Goal: Task Accomplishment & Management: Manage account settings

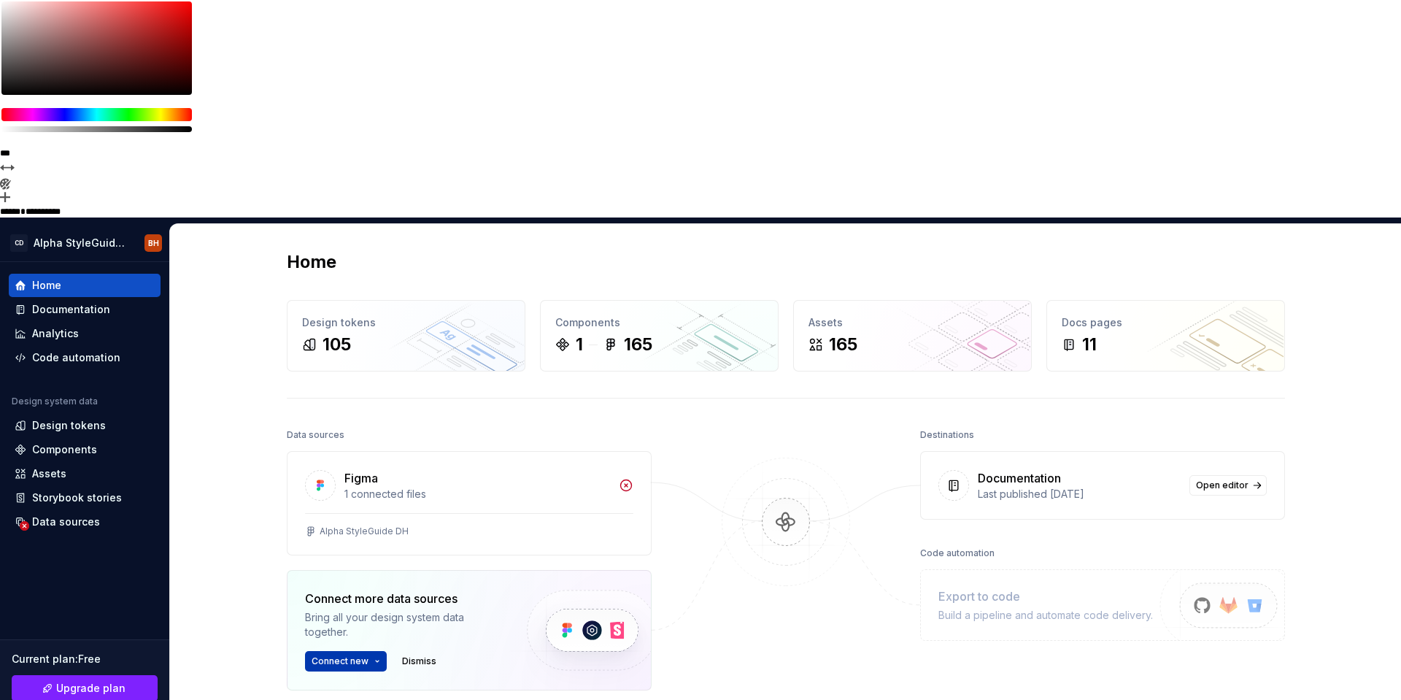
click at [343, 444] on html "**********" at bounding box center [700, 350] width 1401 height 700
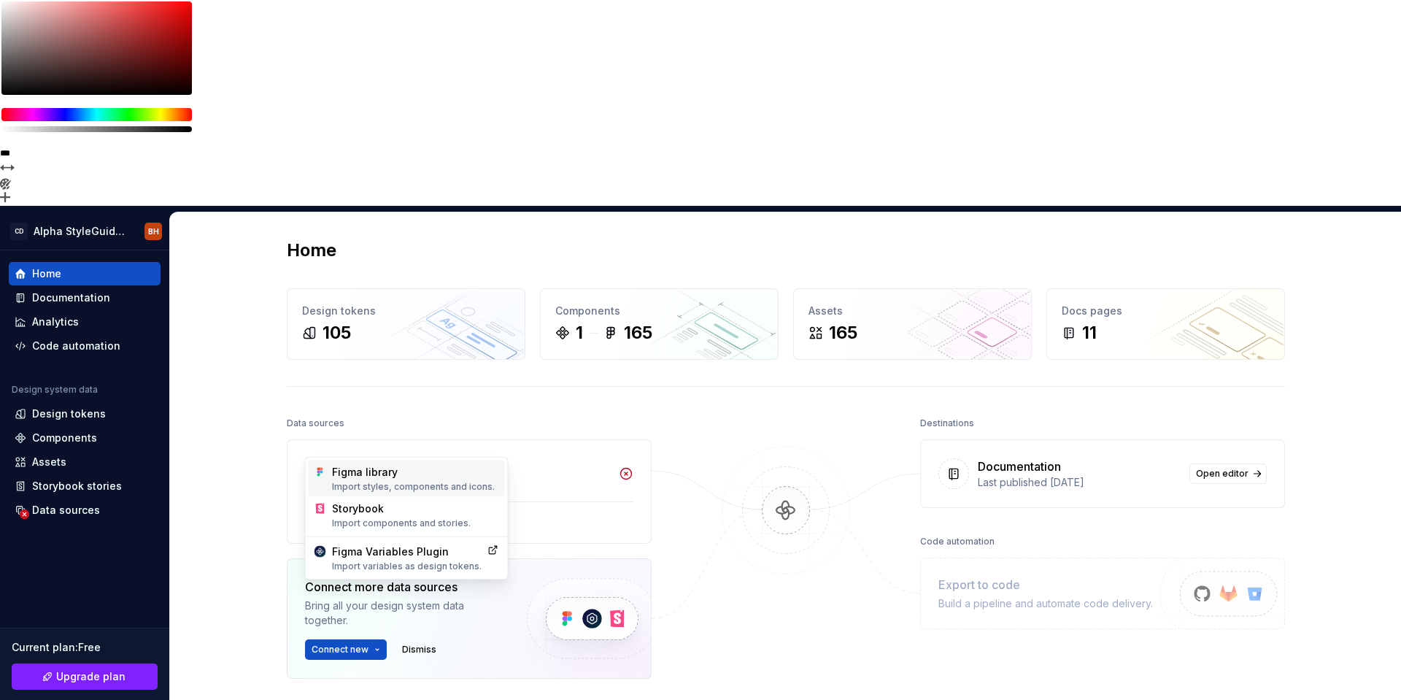
click at [367, 472] on div "Figma library Import styles, components and icons." at bounding box center [415, 479] width 167 height 28
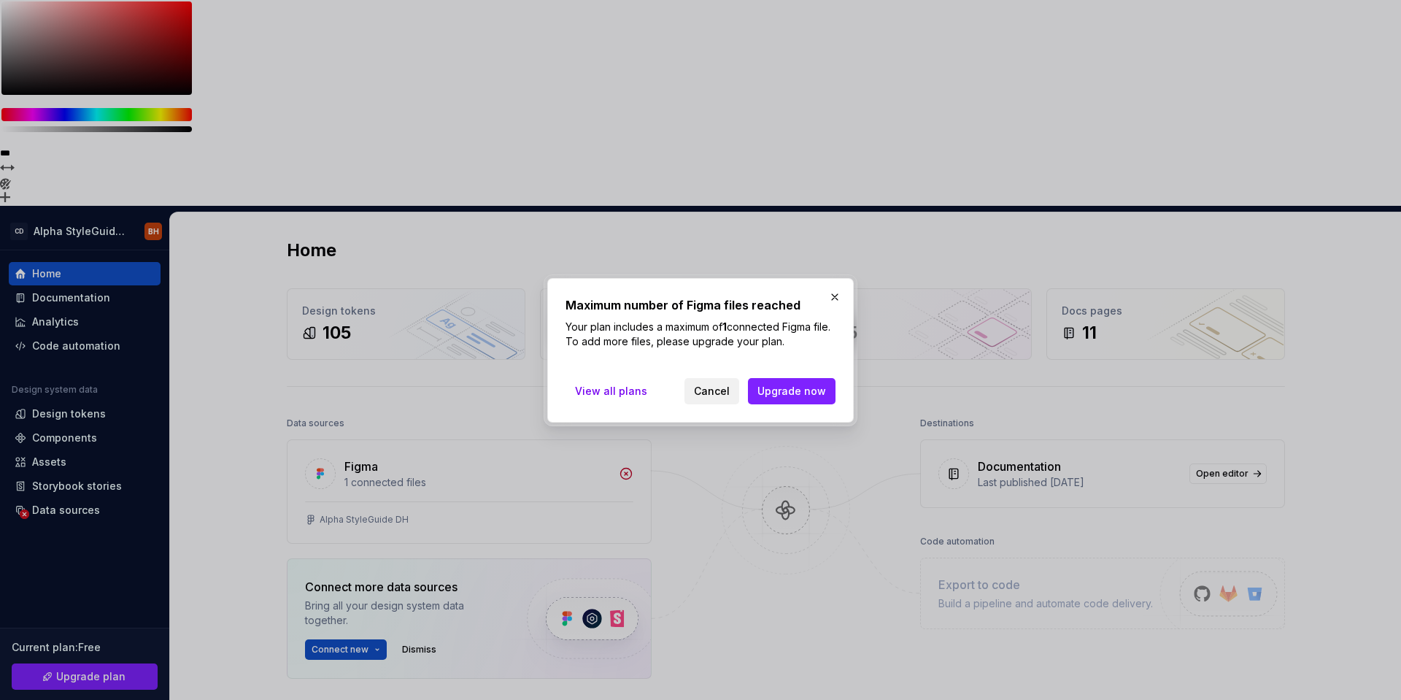
click at [705, 394] on span "Cancel" at bounding box center [712, 391] width 36 height 15
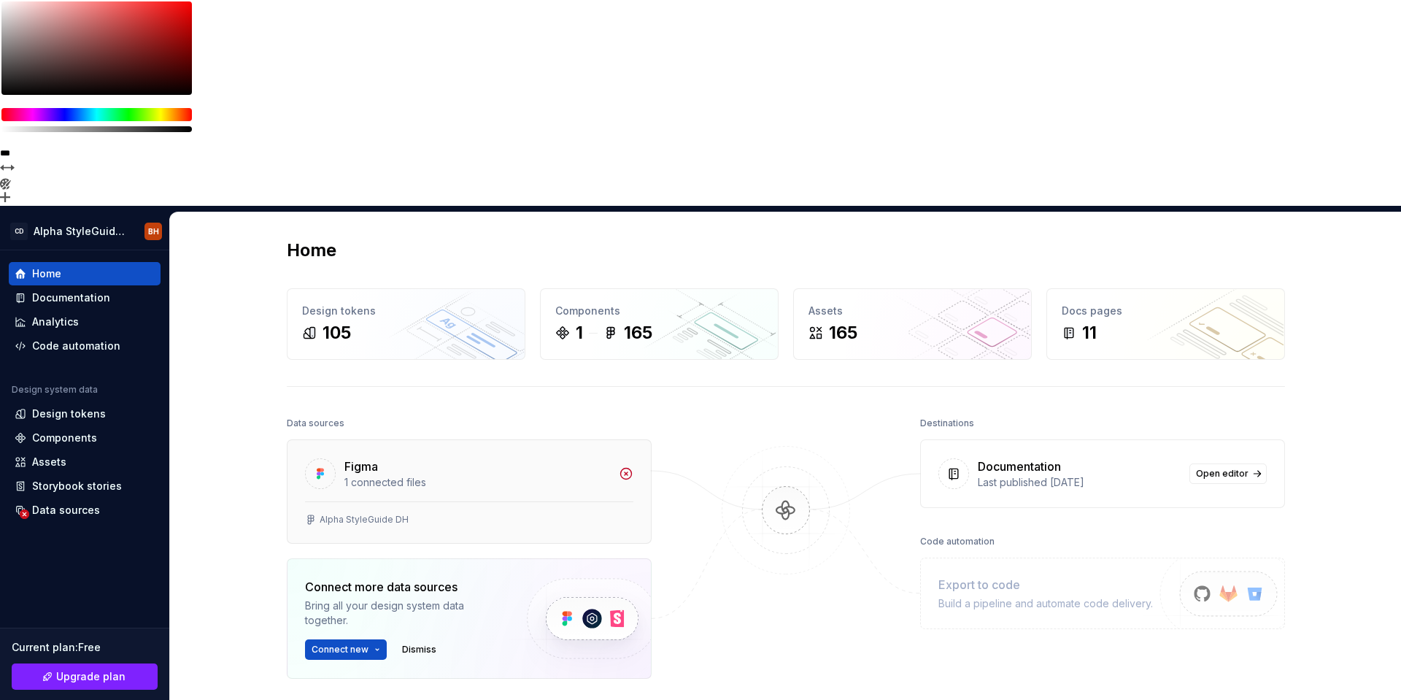
click at [627, 468] on icon at bounding box center [625, 473] width 11 height 11
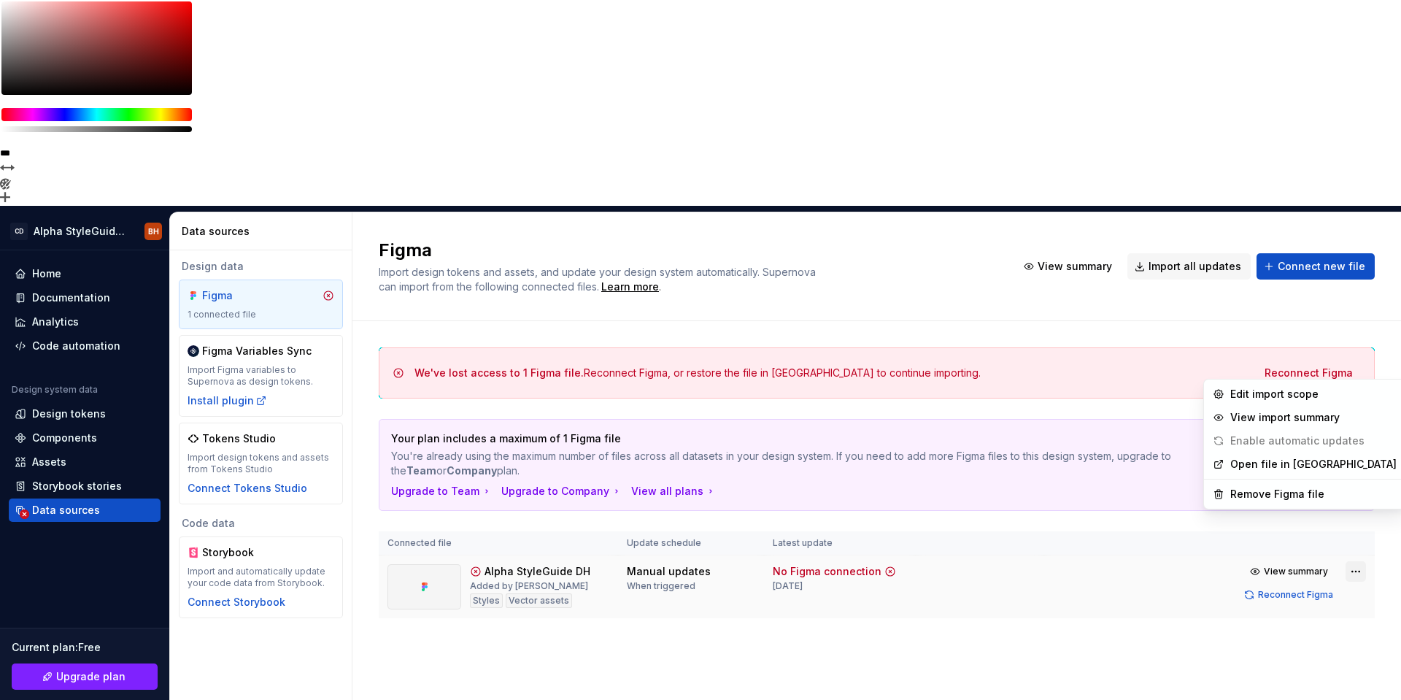
click at [1357, 367] on html "**********" at bounding box center [700, 350] width 1401 height 700
click at [1266, 493] on div "Remove Figma file" at bounding box center [1313, 494] width 166 height 15
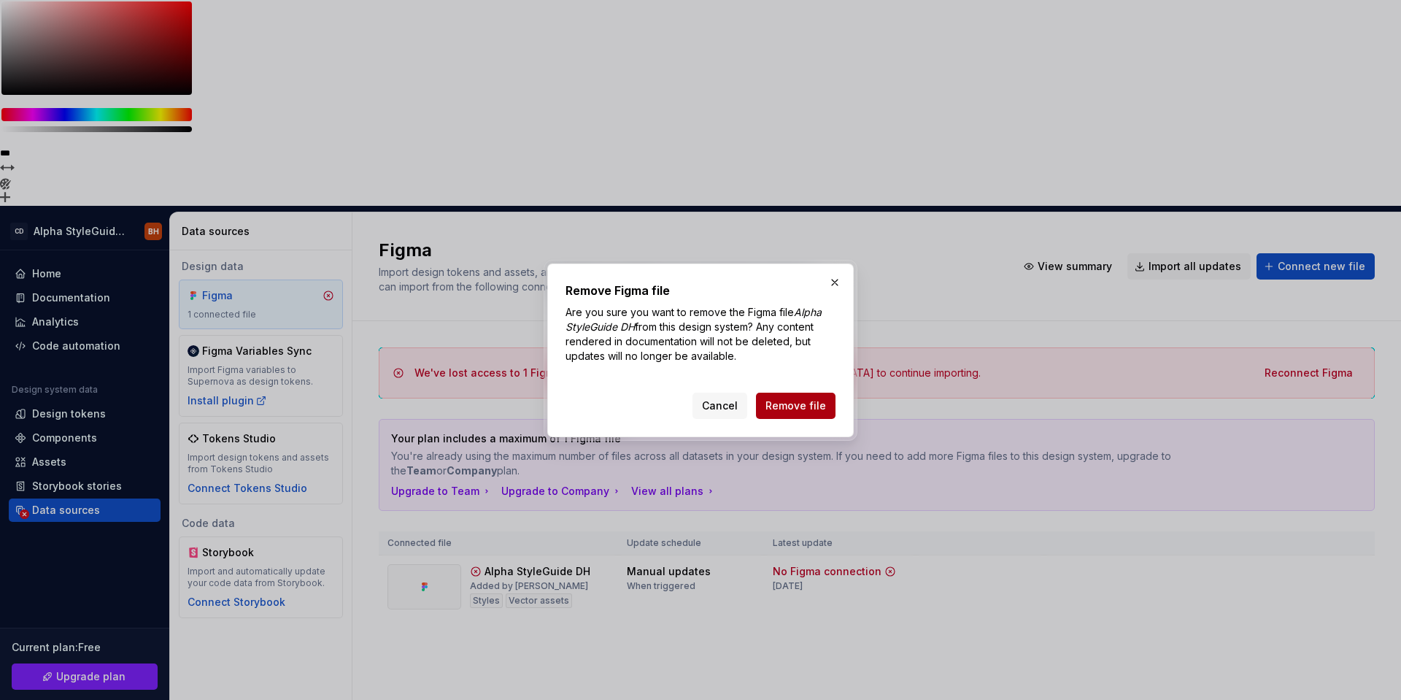
click at [803, 400] on span "Remove file" at bounding box center [795, 405] width 61 height 15
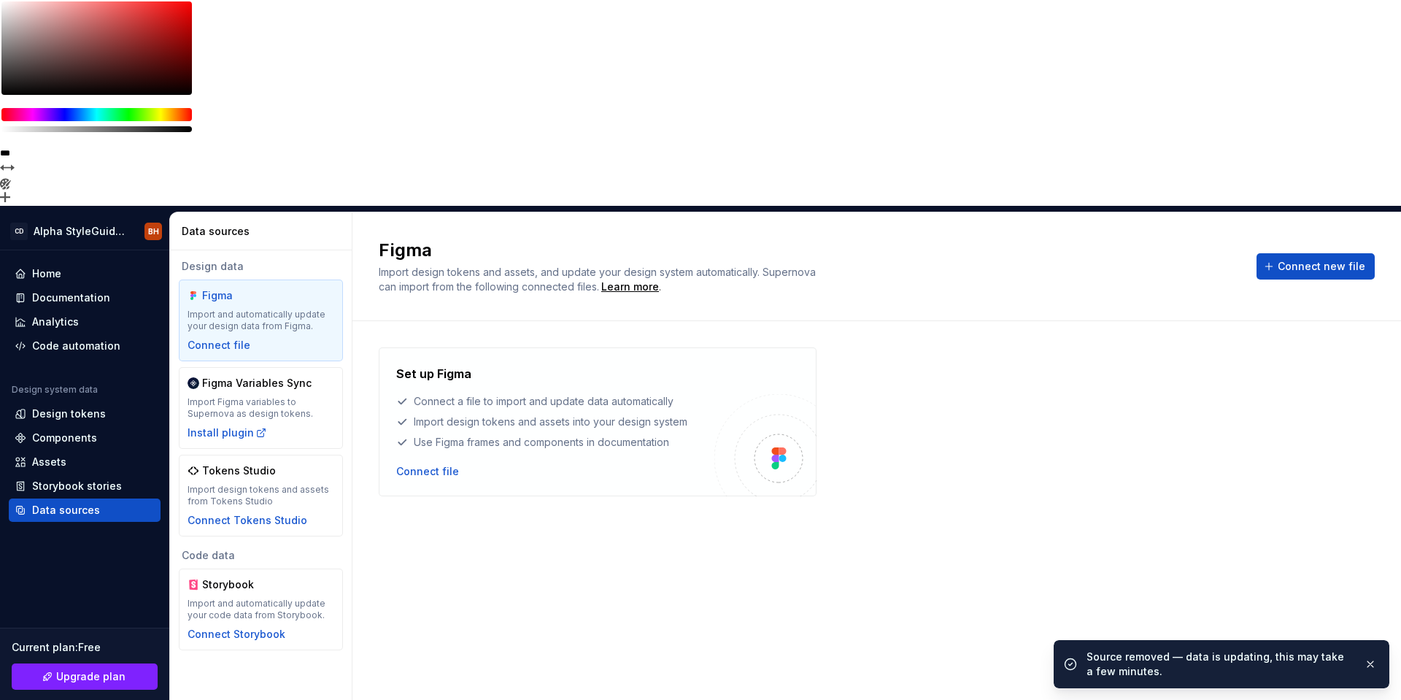
click at [259, 309] on div "Import and automatically update your design data from Figma." at bounding box center [260, 320] width 147 height 23
click at [426, 464] on div "Connect file" at bounding box center [427, 471] width 63 height 15
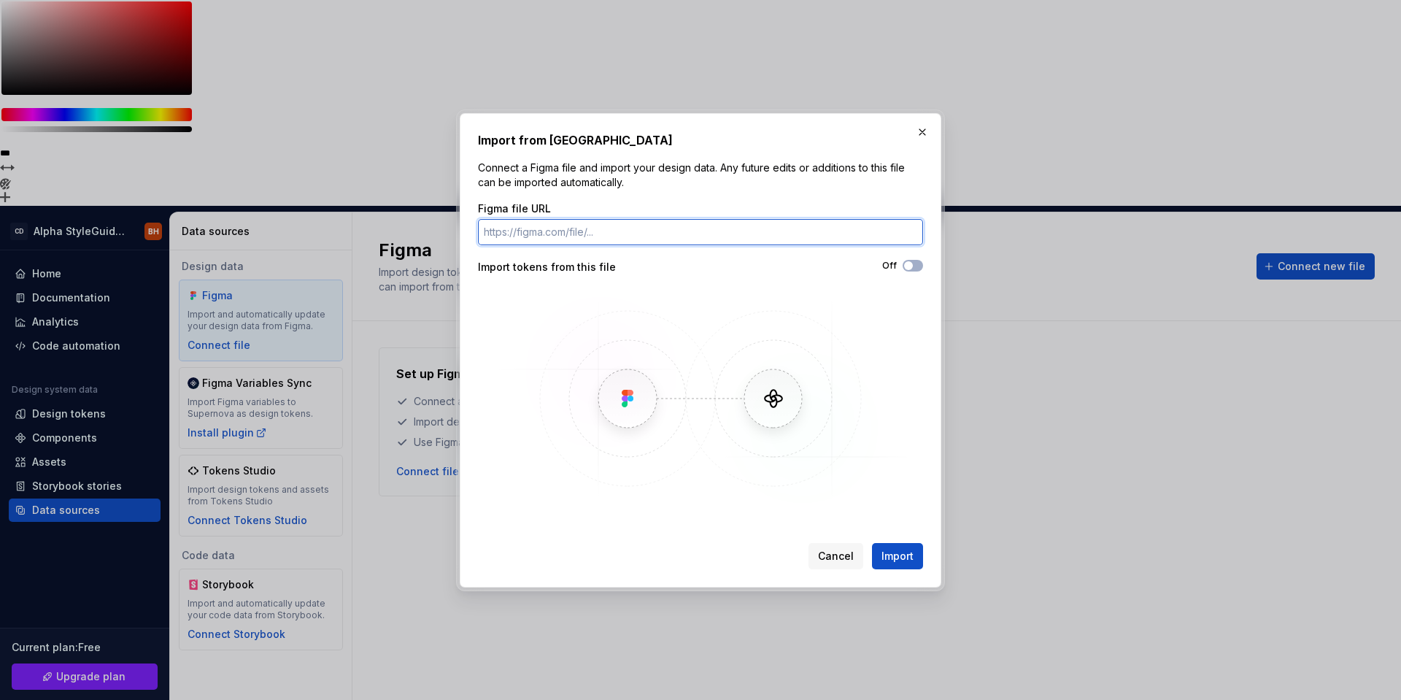
click at [507, 229] on input "Figma file URL" at bounding box center [700, 232] width 445 height 26
paste input "[URL][DOMAIN_NAME]"
type input "[URL][DOMAIN_NAME]"
click at [918, 261] on button "Off" at bounding box center [912, 266] width 20 height 12
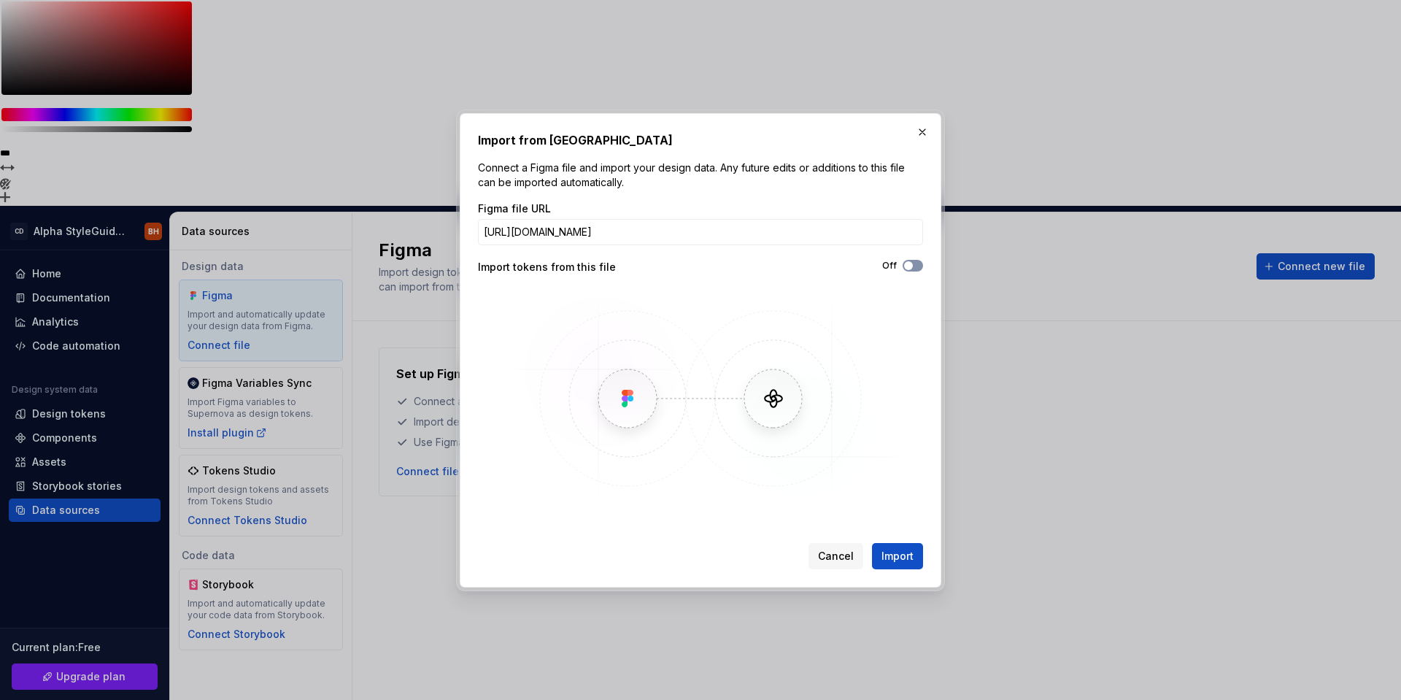
scroll to position [0, 0]
click at [888, 562] on span "Import" at bounding box center [897, 556] width 32 height 15
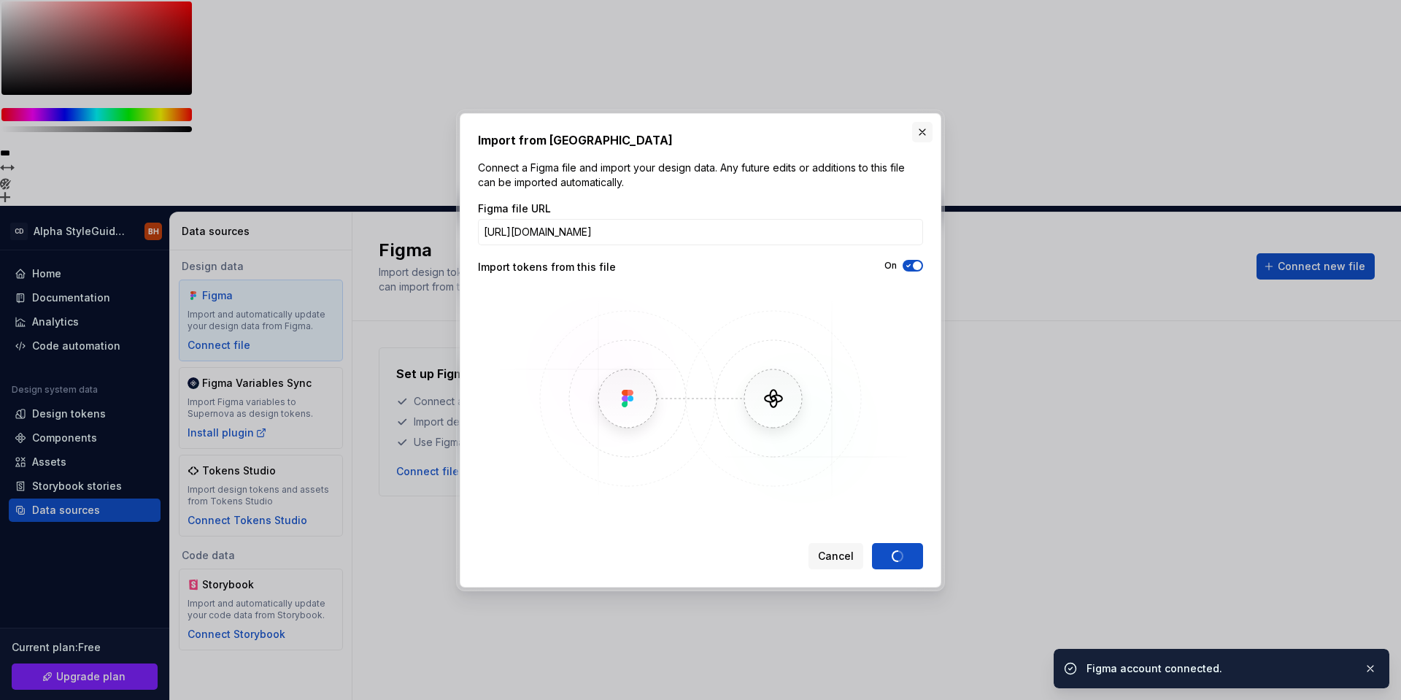
click at [922, 131] on button "button" at bounding box center [922, 132] width 20 height 20
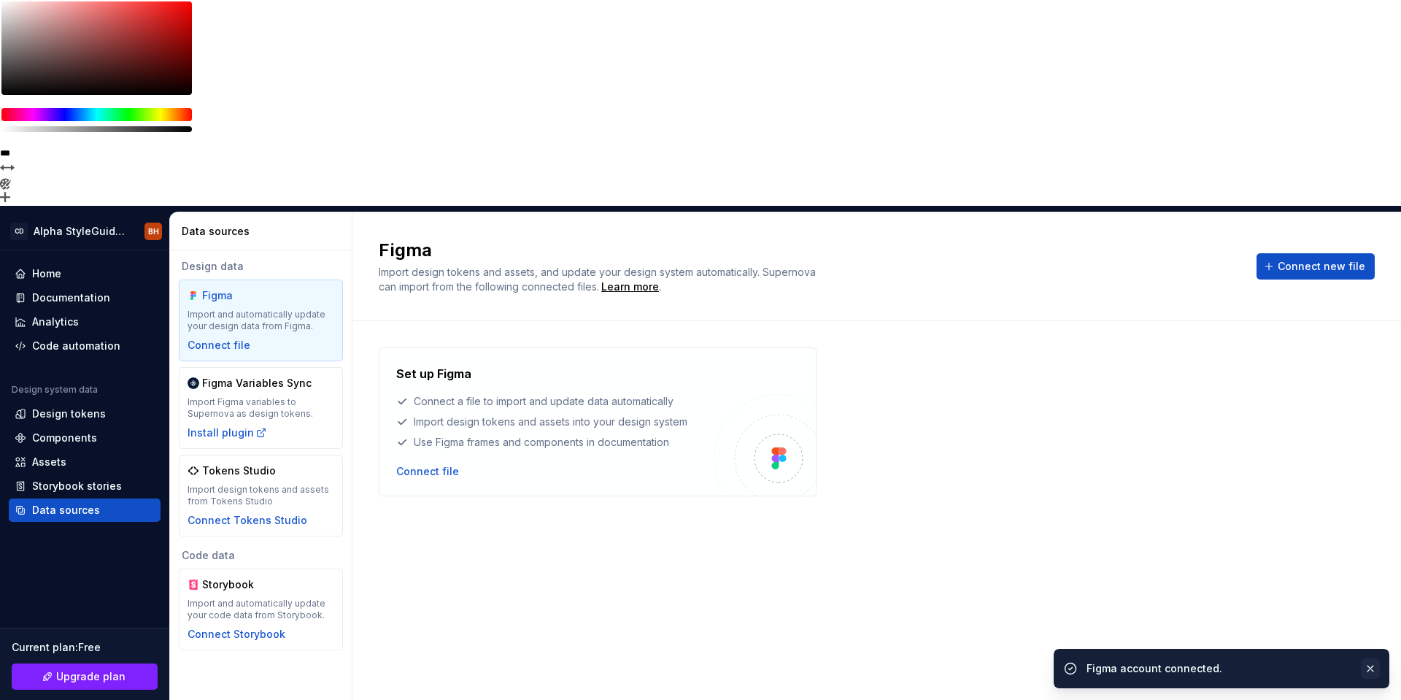
click at [1372, 668] on button "button" at bounding box center [1369, 668] width 19 height 20
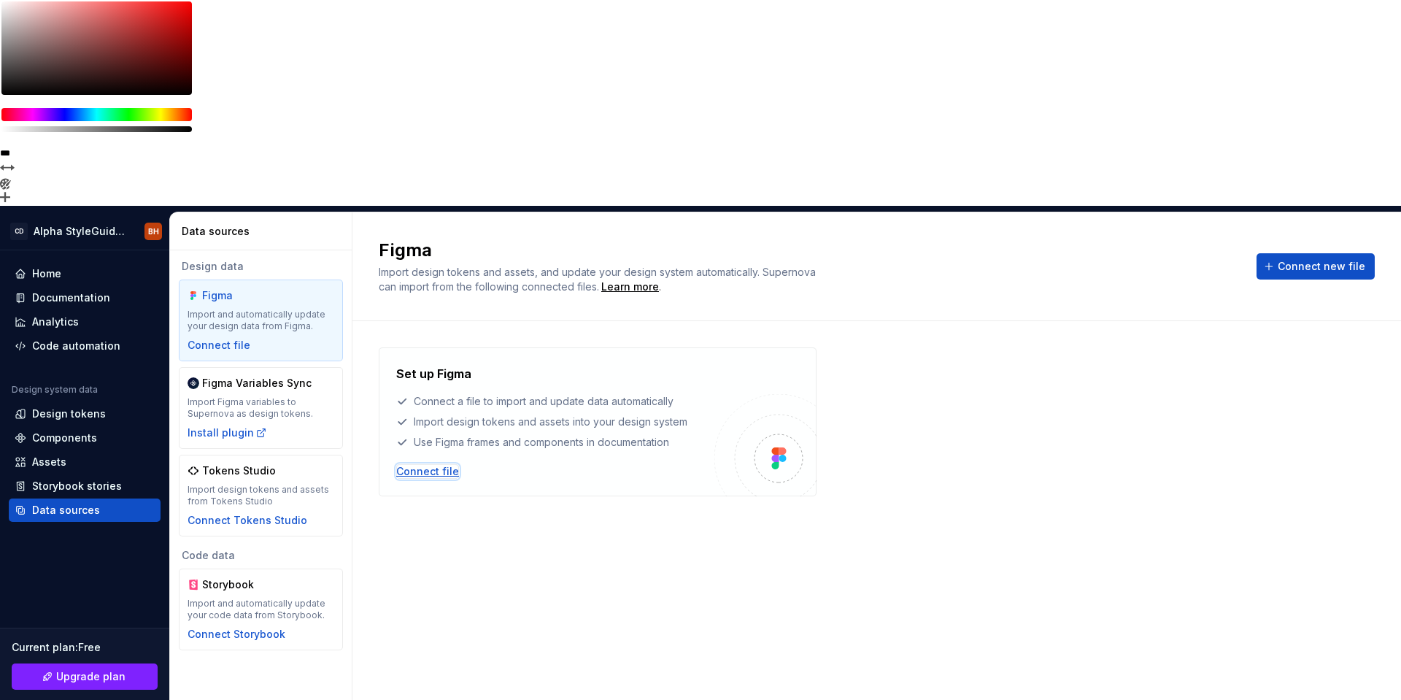
click at [403, 464] on div "Connect file" at bounding box center [427, 471] width 63 height 15
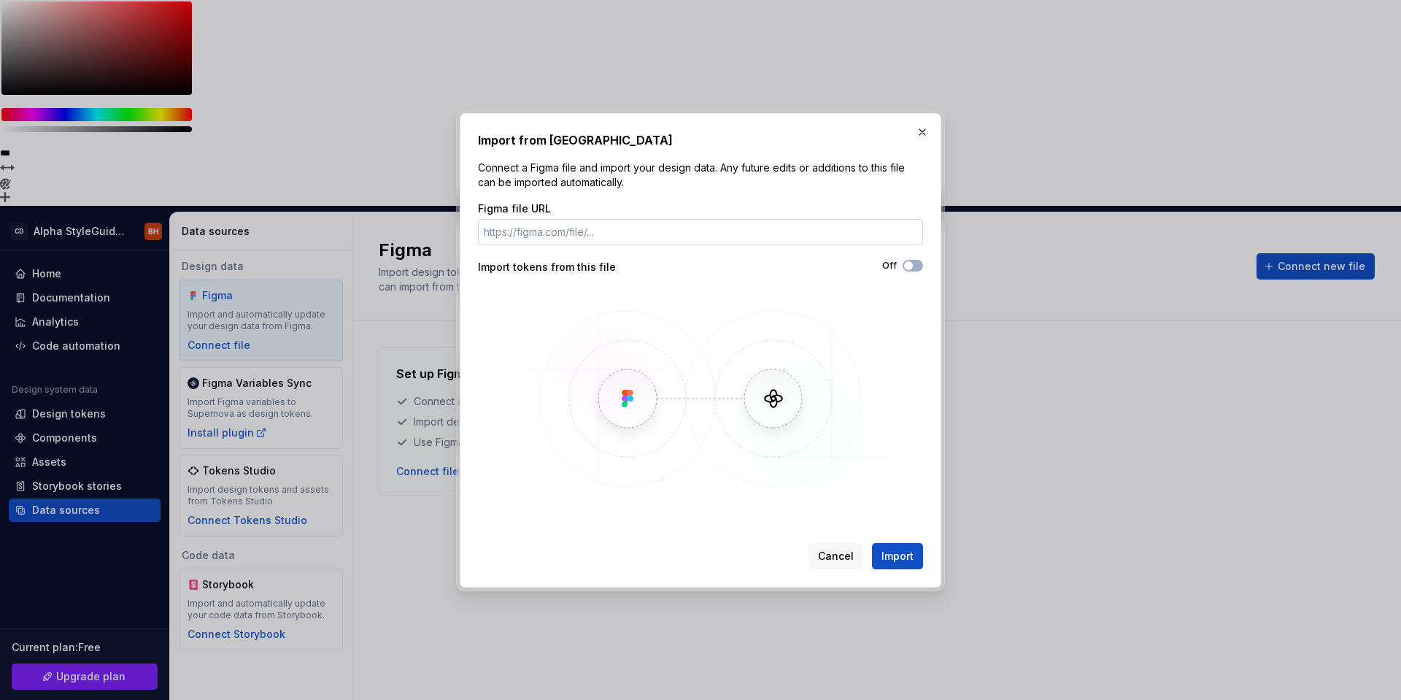
click at [594, 226] on input "Figma file URL" at bounding box center [700, 232] width 445 height 26
type input "[URL][DOMAIN_NAME]"
click at [909, 553] on span "Import" at bounding box center [897, 556] width 32 height 15
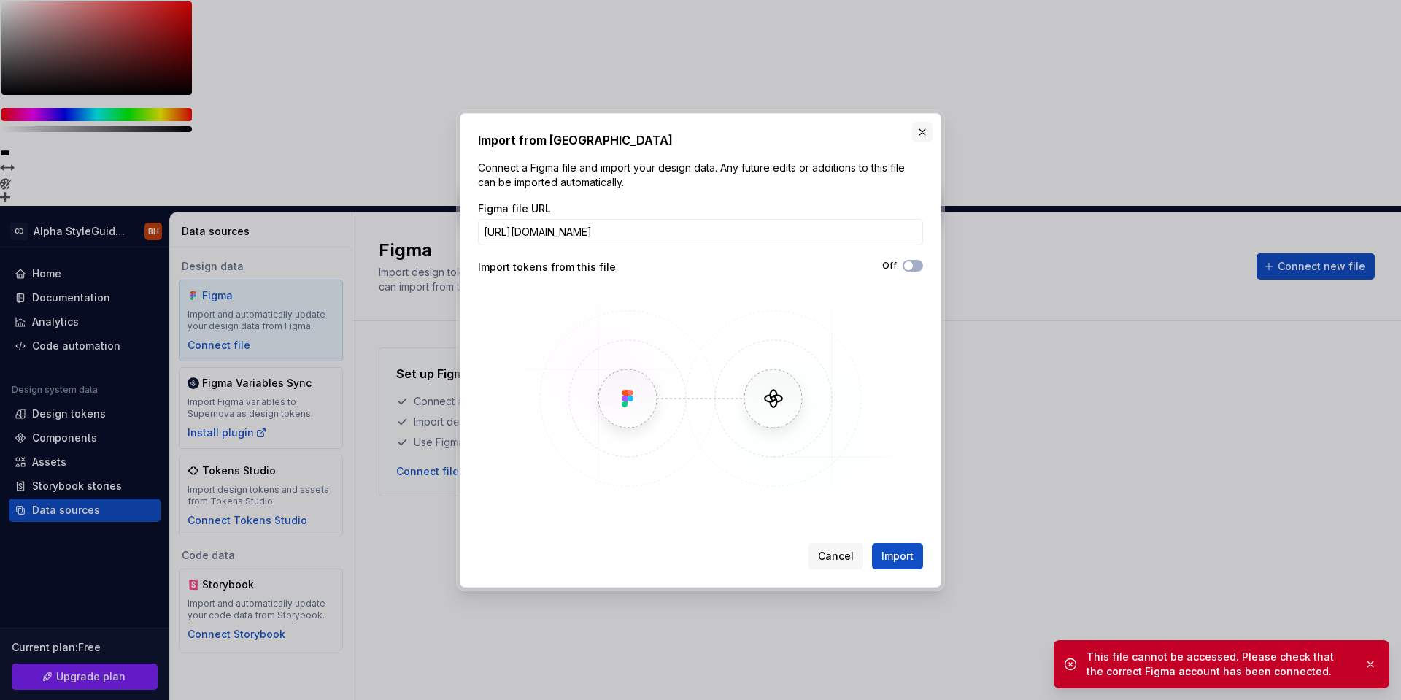
click at [920, 135] on button "button" at bounding box center [922, 132] width 20 height 20
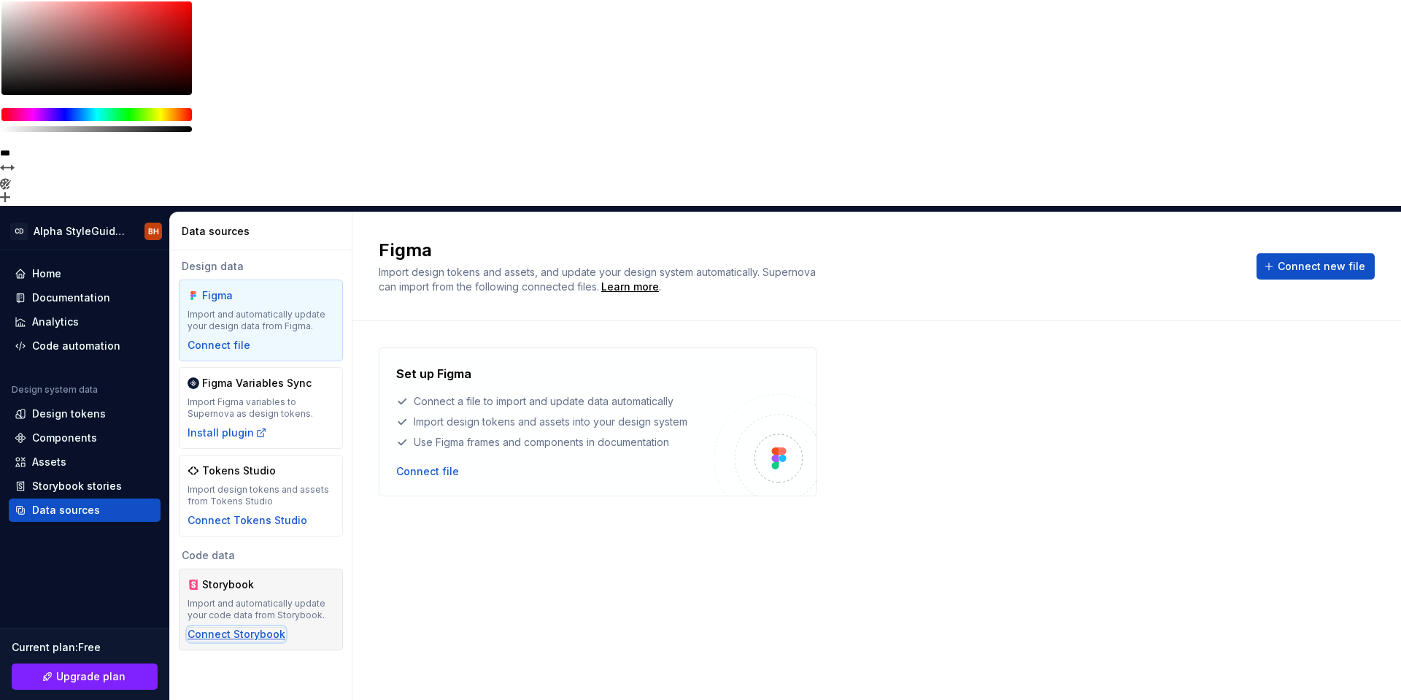
click at [239, 627] on div "Connect Storybook" at bounding box center [236, 634] width 98 height 15
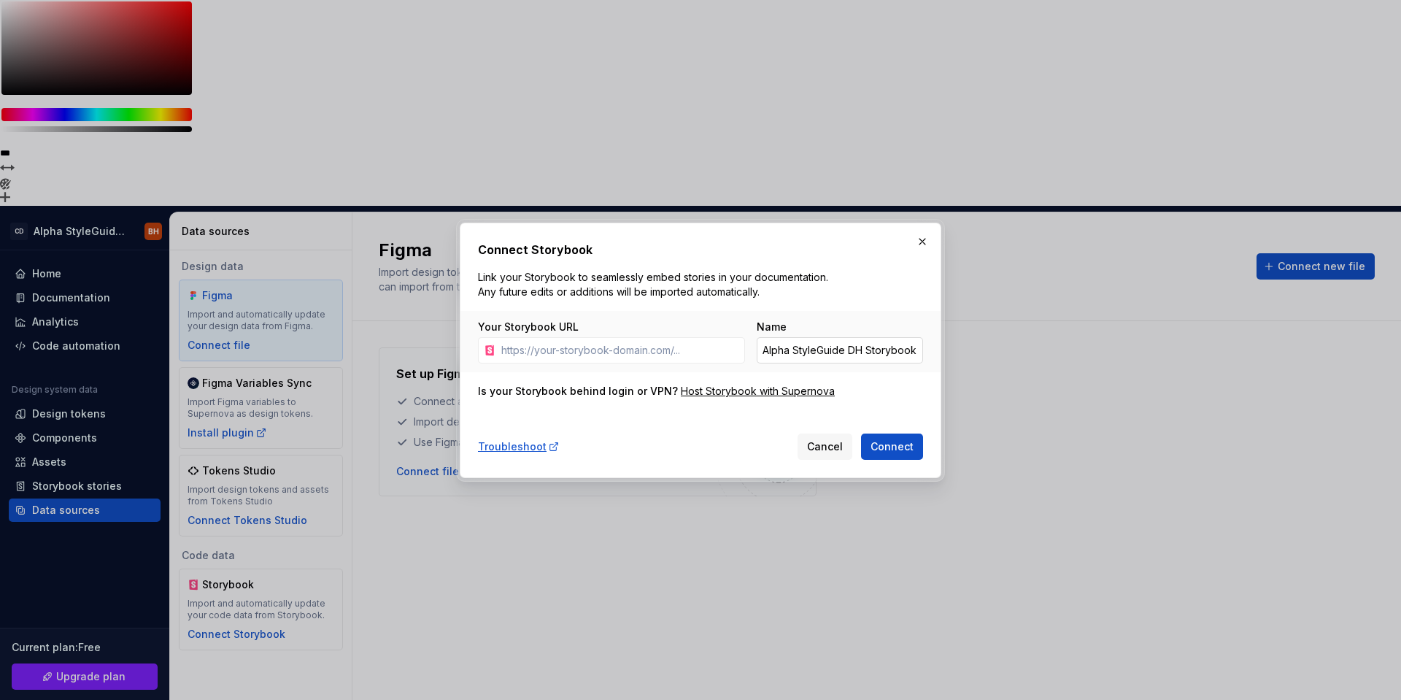
click at [821, 350] on input "Alpha StyleGuide DH Storybook" at bounding box center [839, 350] width 166 height 26
click at [836, 453] on button "Cancel" at bounding box center [824, 446] width 55 height 26
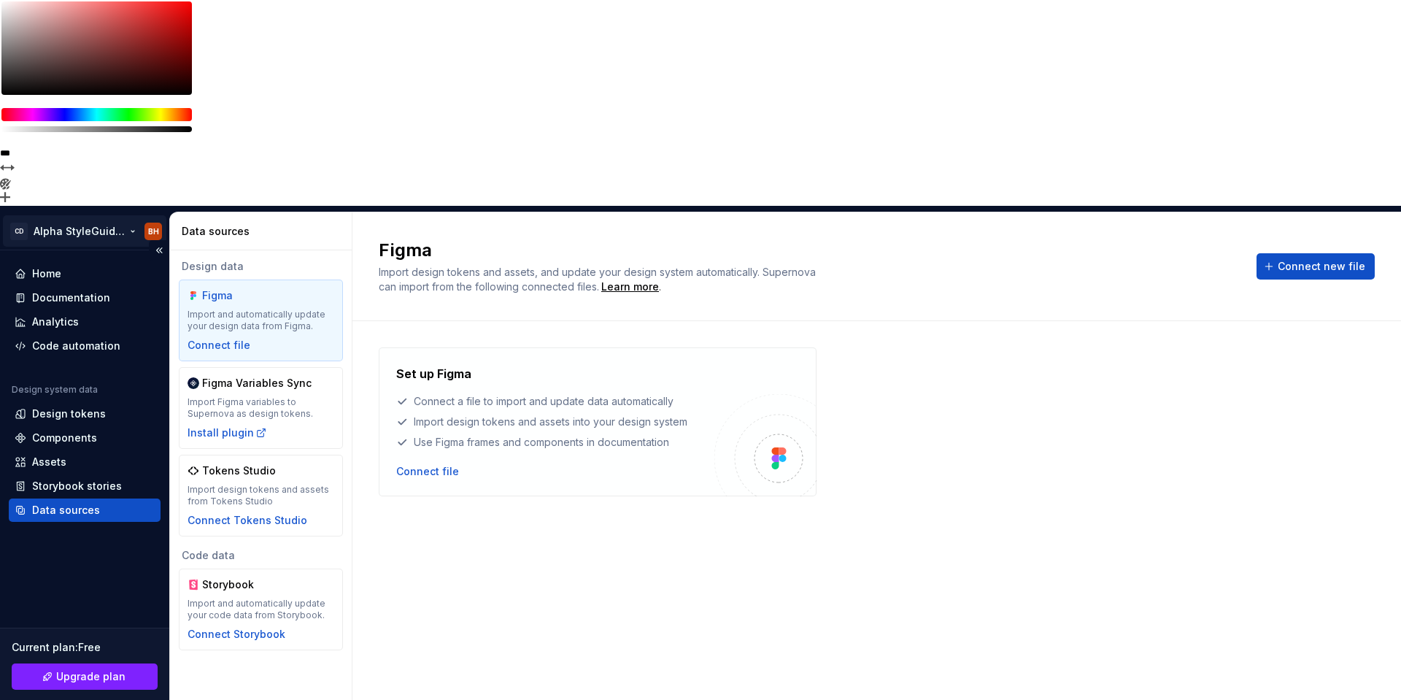
click at [126, 26] on html "**********" at bounding box center [700, 350] width 1401 height 700
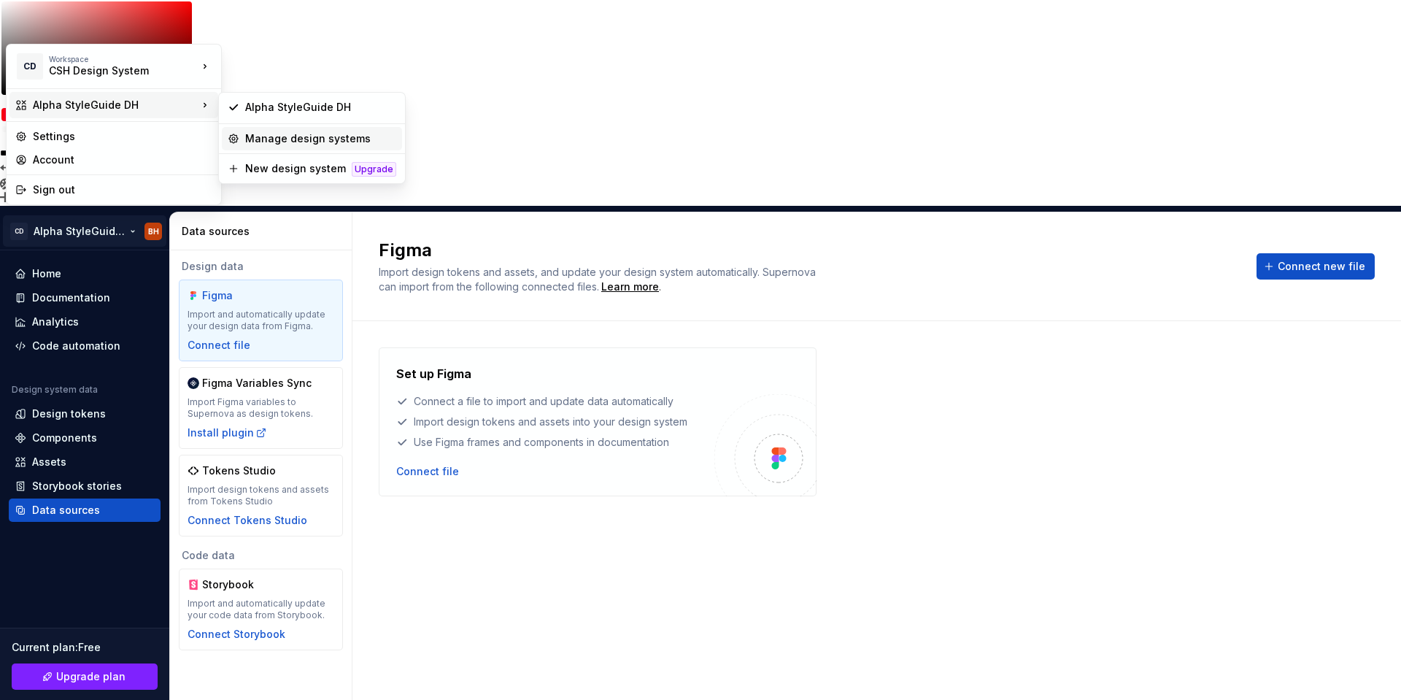
click at [263, 136] on div "Manage design systems" at bounding box center [320, 138] width 151 height 15
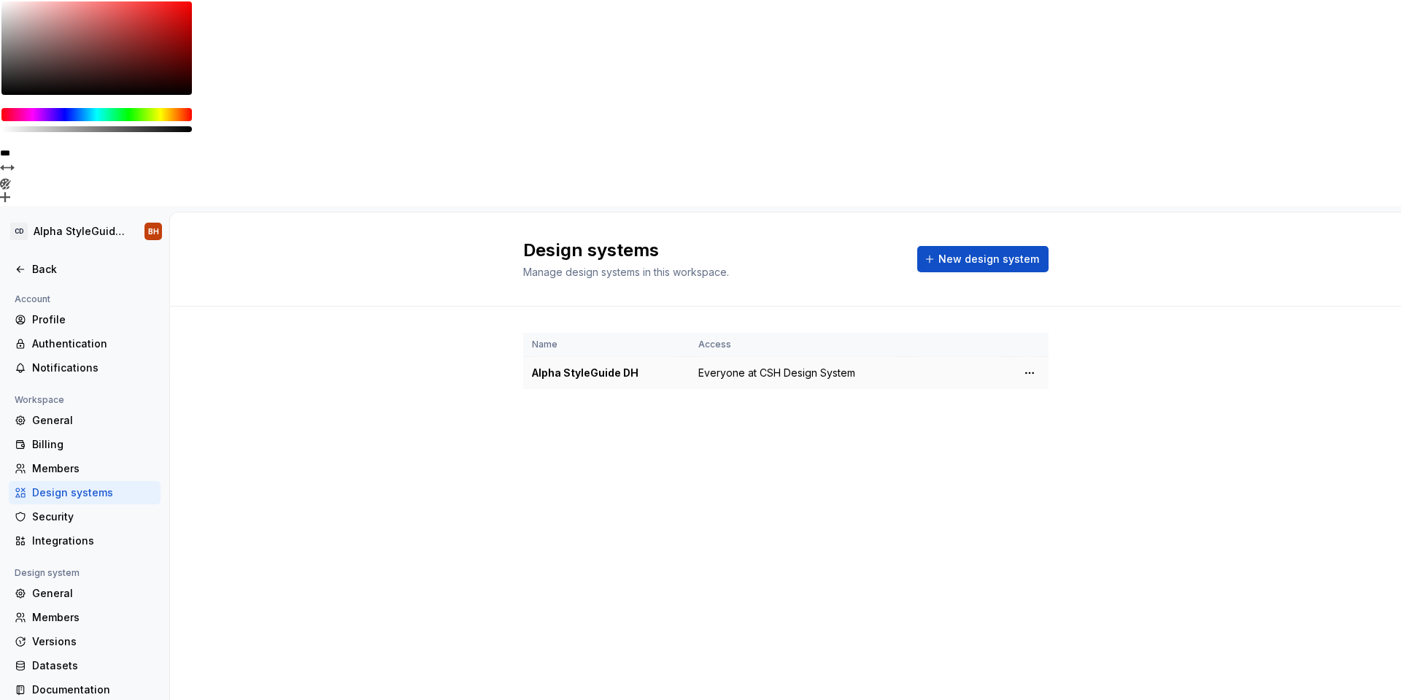
click at [675, 365] on div "Alpha StyleGuide DH" at bounding box center [606, 372] width 149 height 15
click at [611, 365] on div "Alpha StyleGuide DH" at bounding box center [606, 372] width 149 height 15
click at [71, 413] on div "General" at bounding box center [93, 420] width 123 height 15
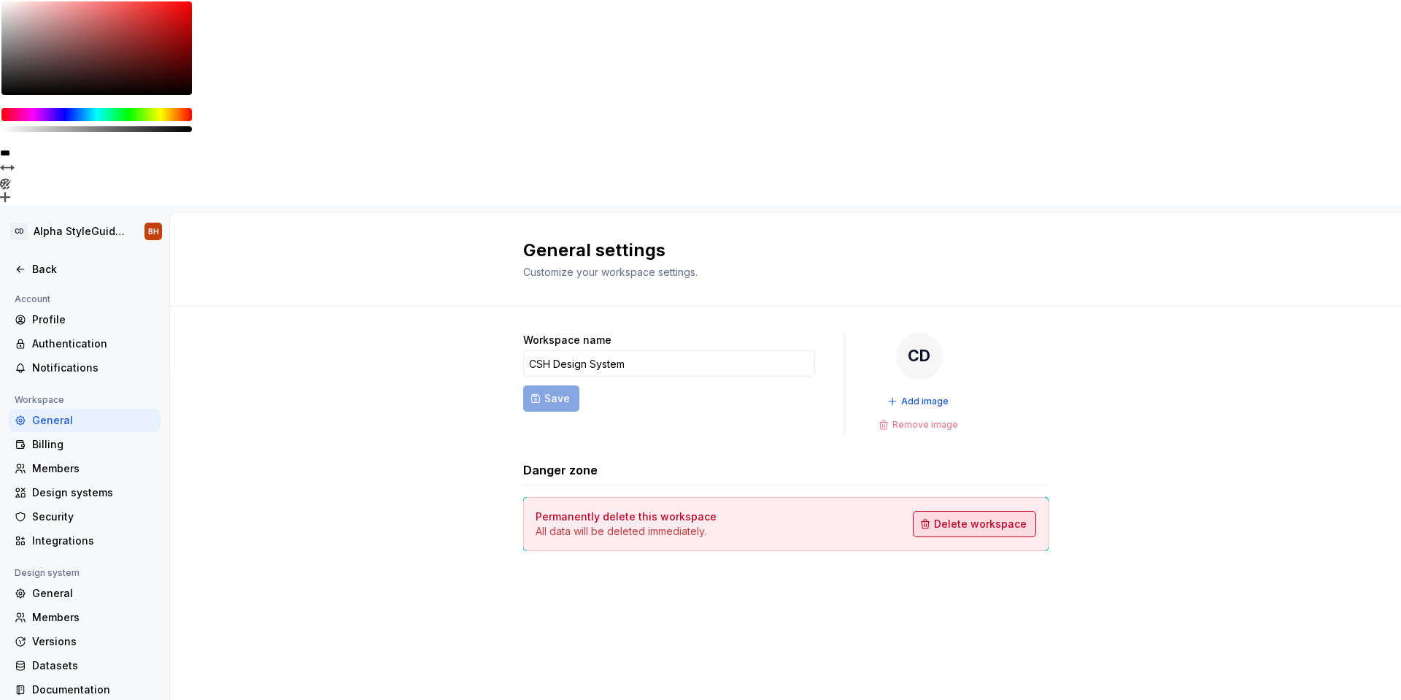
click at [1012, 516] on span "Delete workspace" at bounding box center [980, 523] width 93 height 15
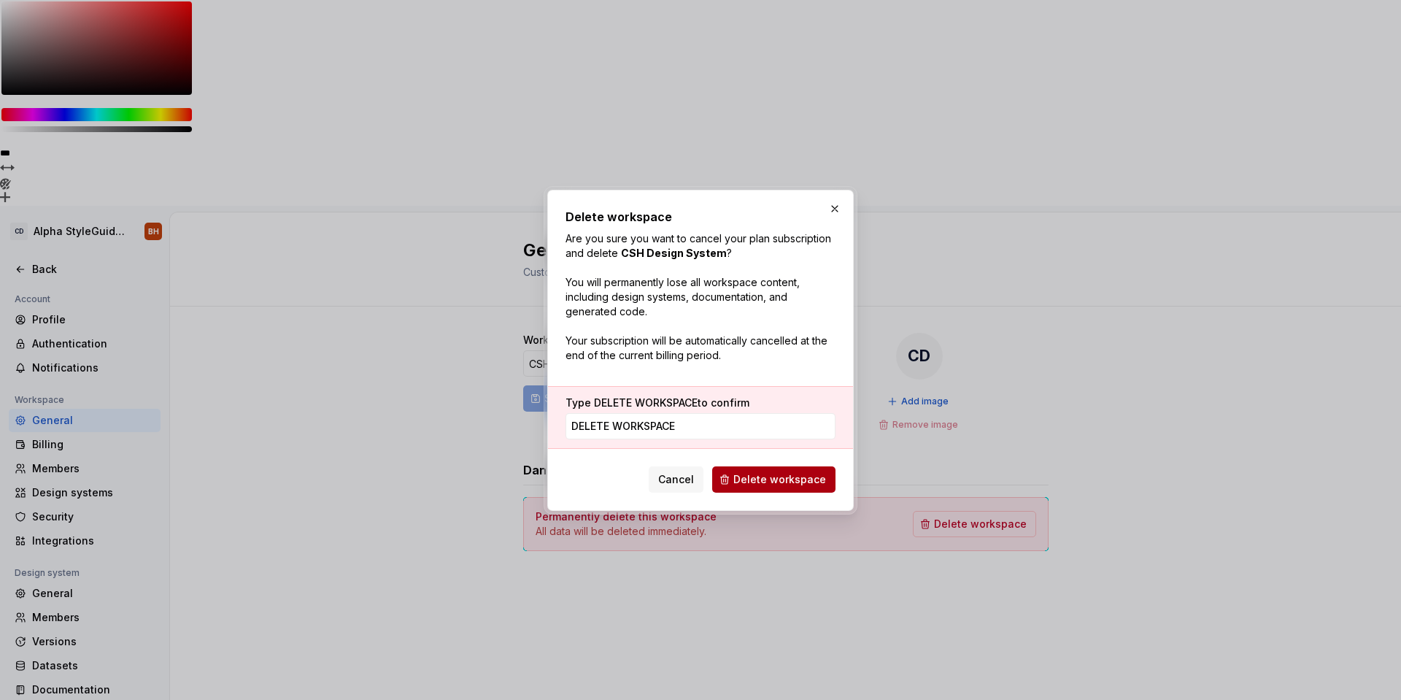
type input "DELETE WORKSPACE"
click at [756, 478] on span "Delete workspace" at bounding box center [779, 479] width 93 height 15
